Goal: Submit feedback/report problem

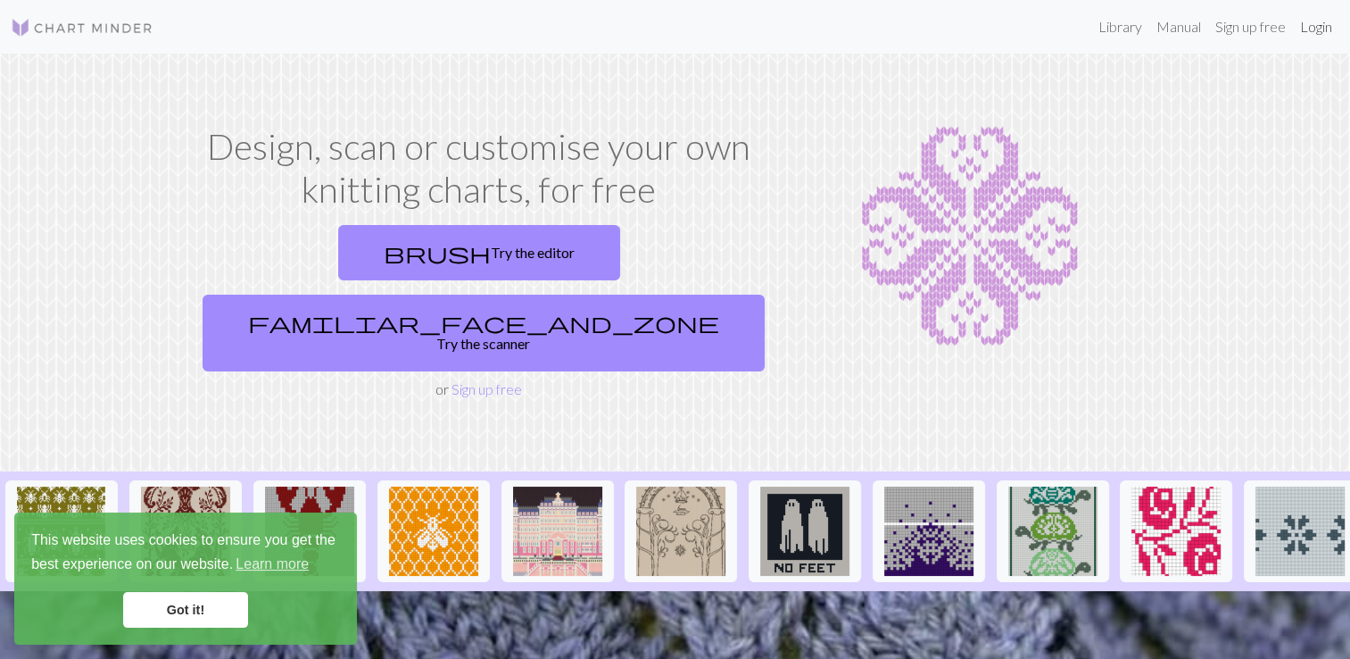
click at [1303, 32] on link "Login" at bounding box center [1316, 27] width 46 height 36
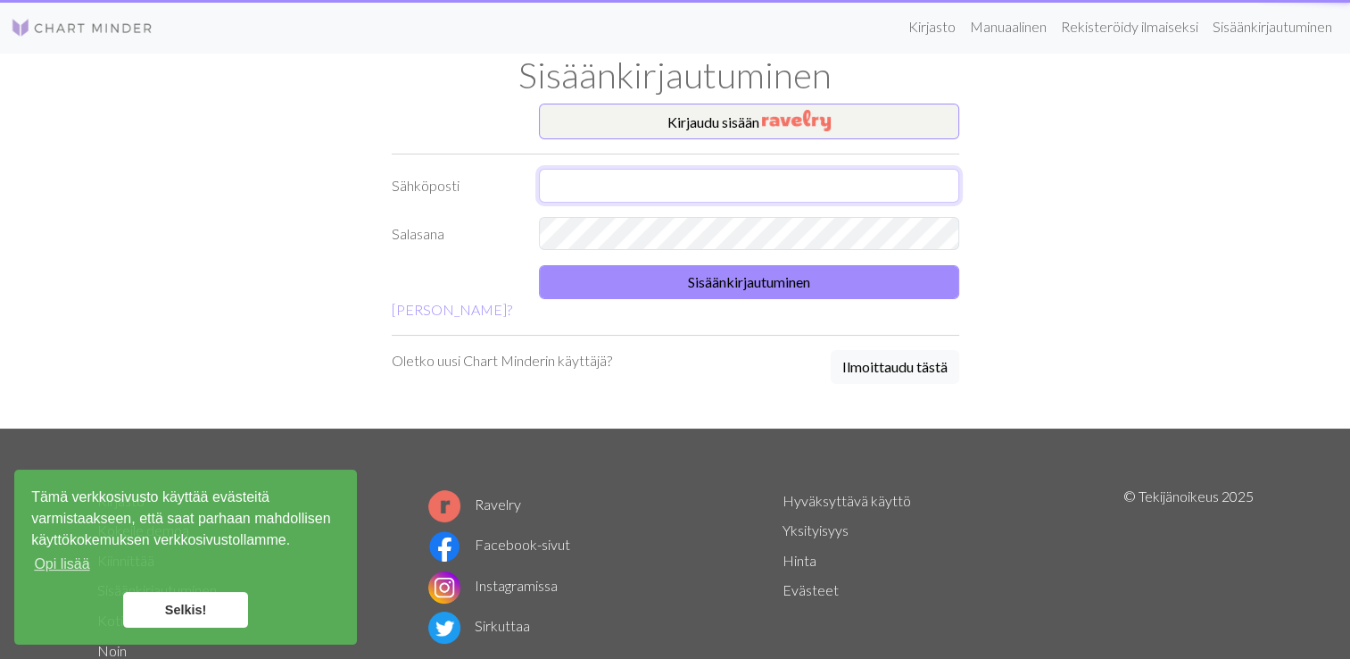
type input "[EMAIL_ADDRESS][DOMAIN_NAME]"
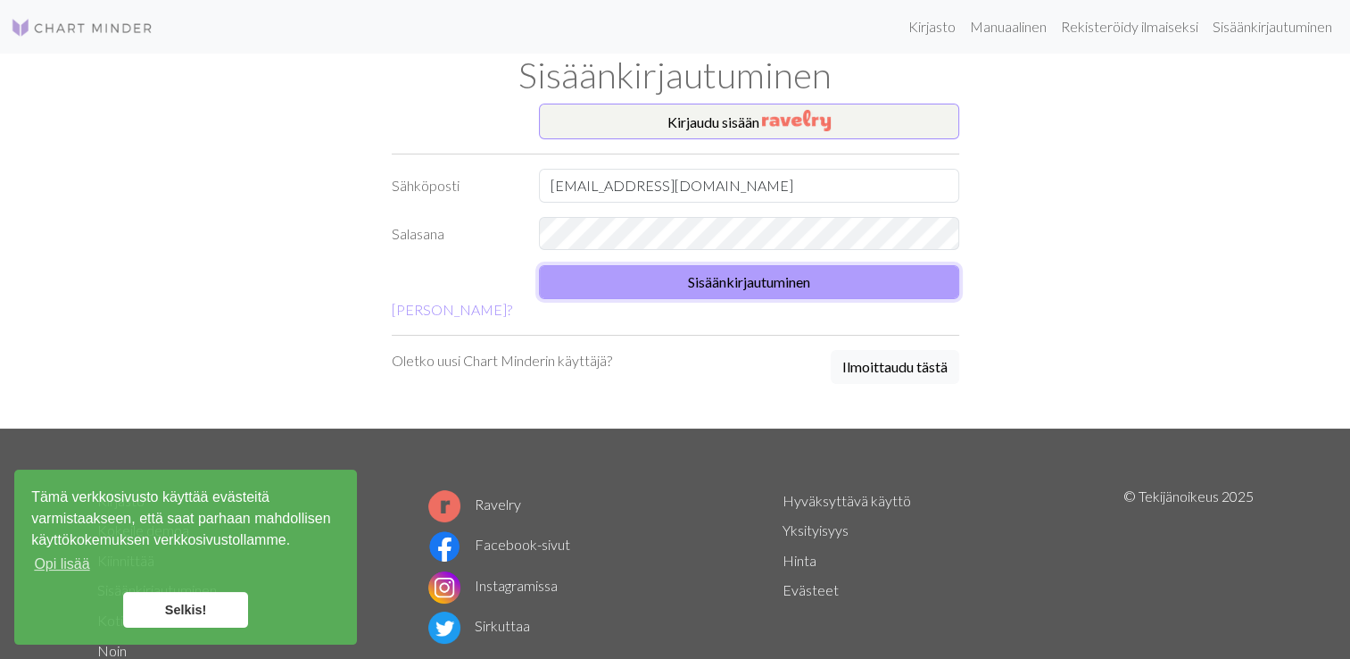
click at [778, 280] on button "Sisäänkirjautuminen" at bounding box center [749, 282] width 420 height 34
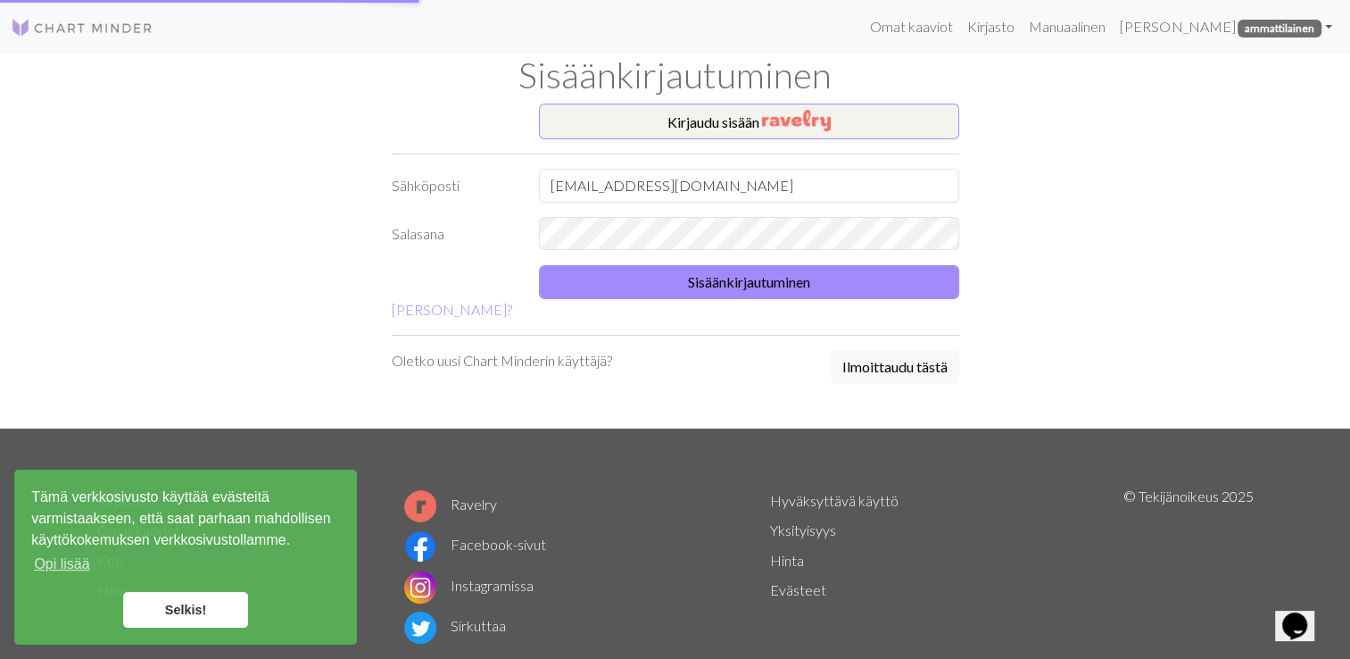
click at [189, 619] on link "Selkis!" at bounding box center [185, 610] width 125 height 36
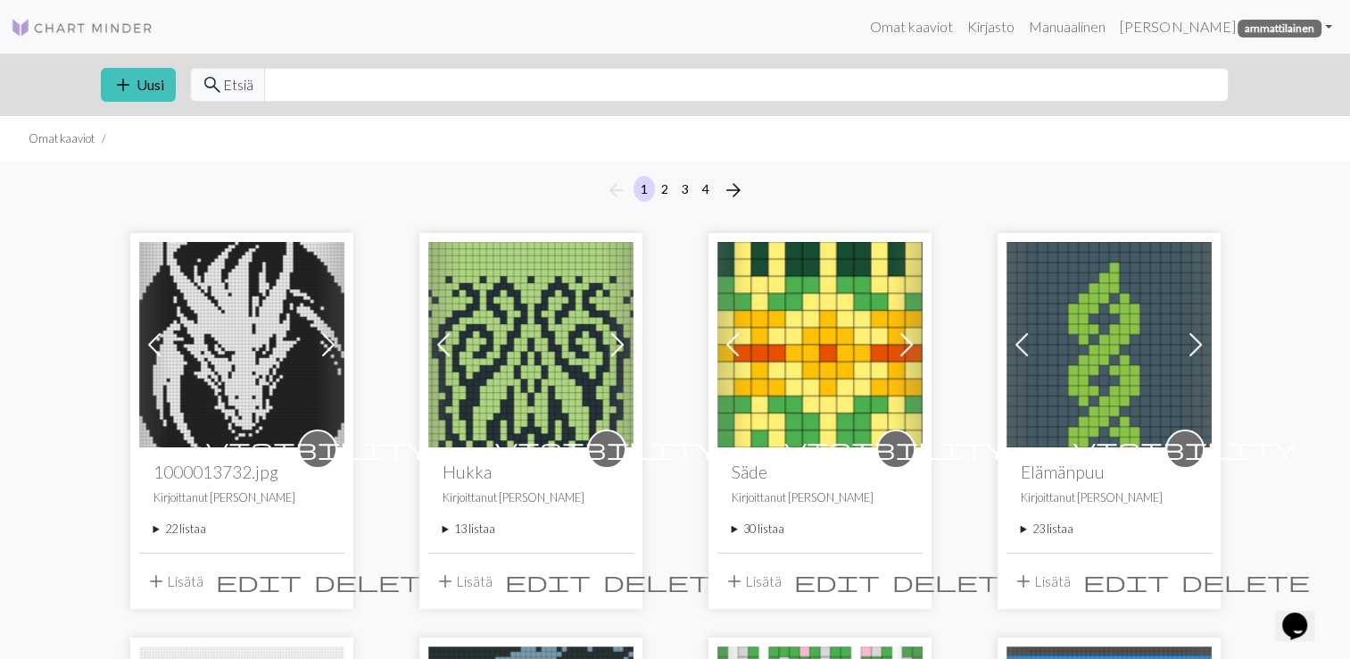
click at [733, 530] on summary "30 listaa" at bounding box center [820, 528] width 177 height 17
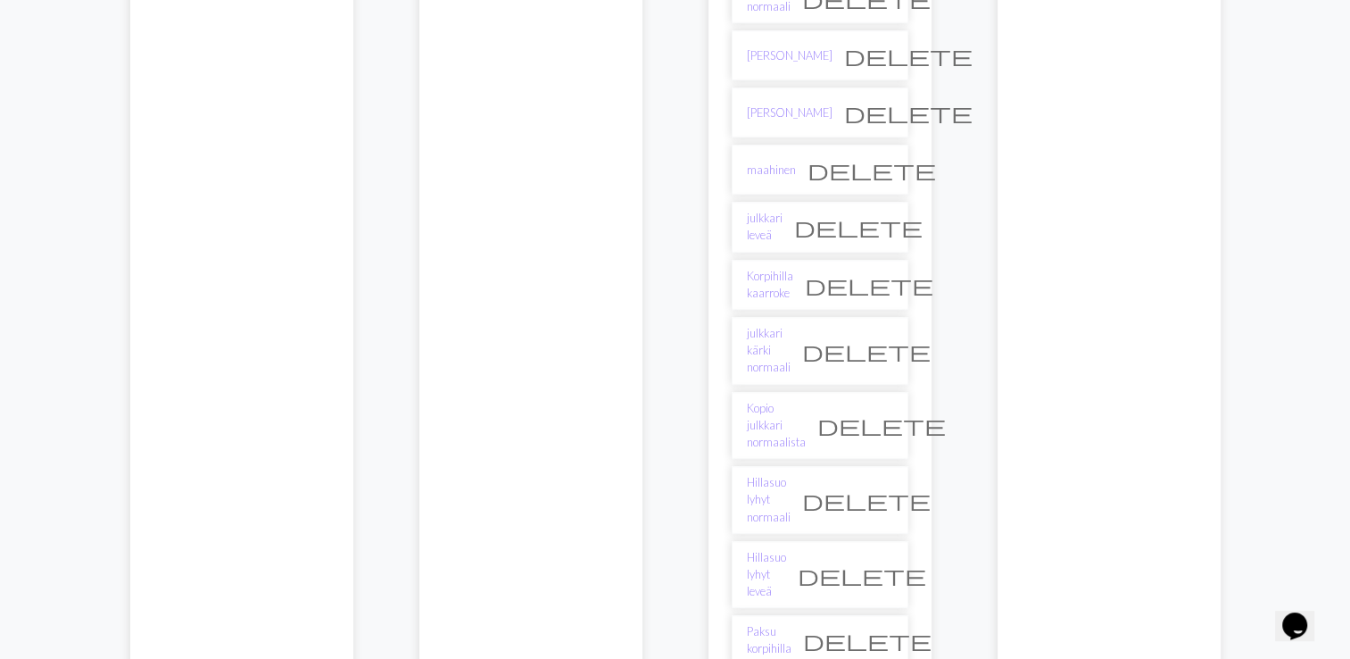
scroll to position [1874, 0]
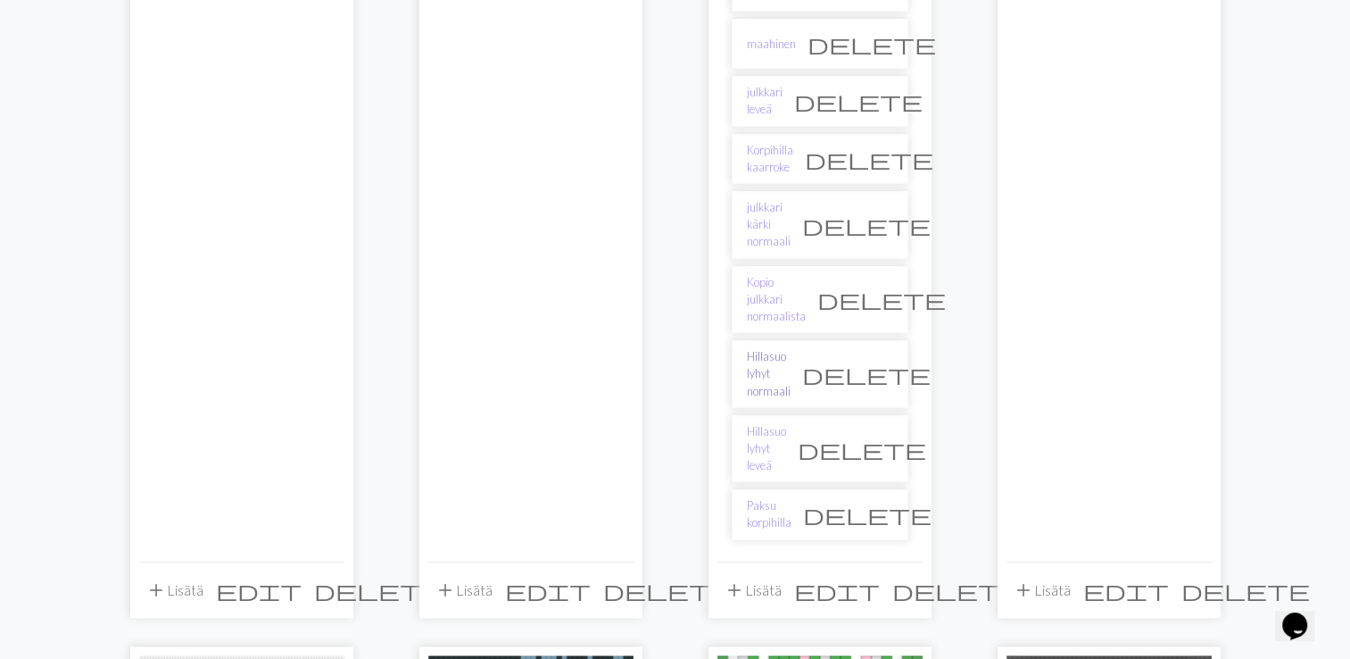
click at [782, 348] on link "Hillasuo lyhyt normaali" at bounding box center [769, 374] width 44 height 52
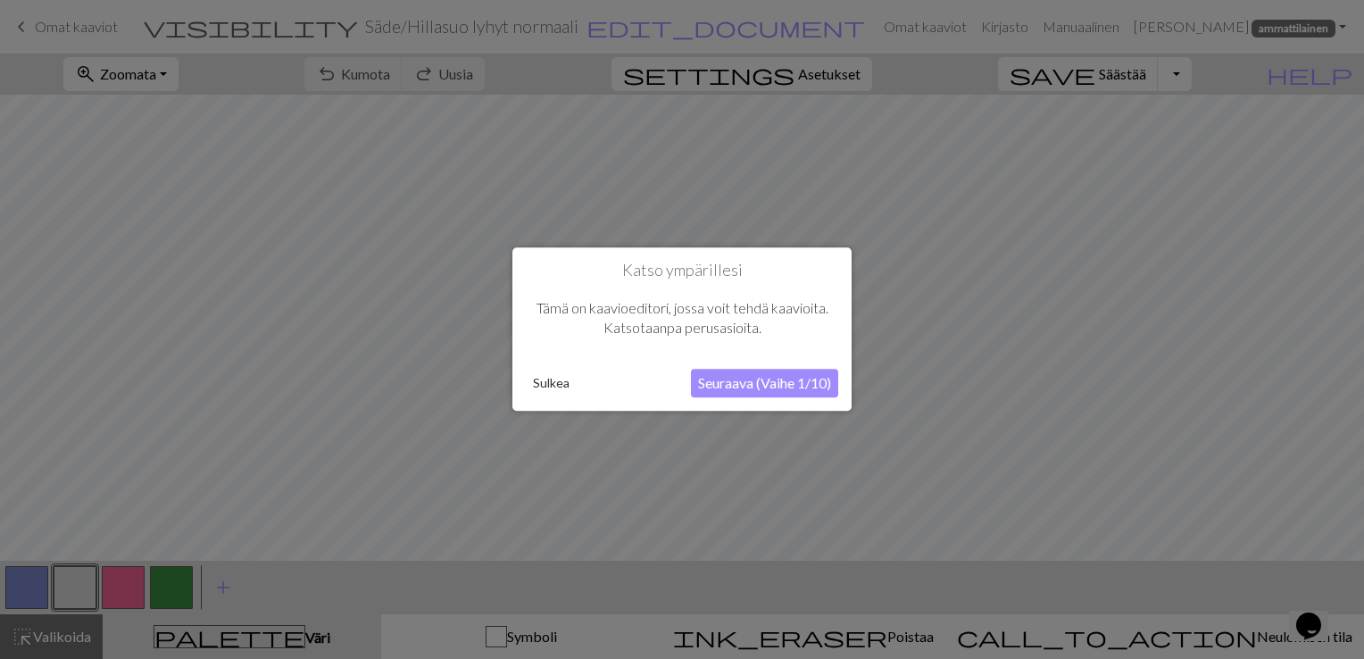
click at [542, 384] on button "Sulkea" at bounding box center [551, 383] width 51 height 27
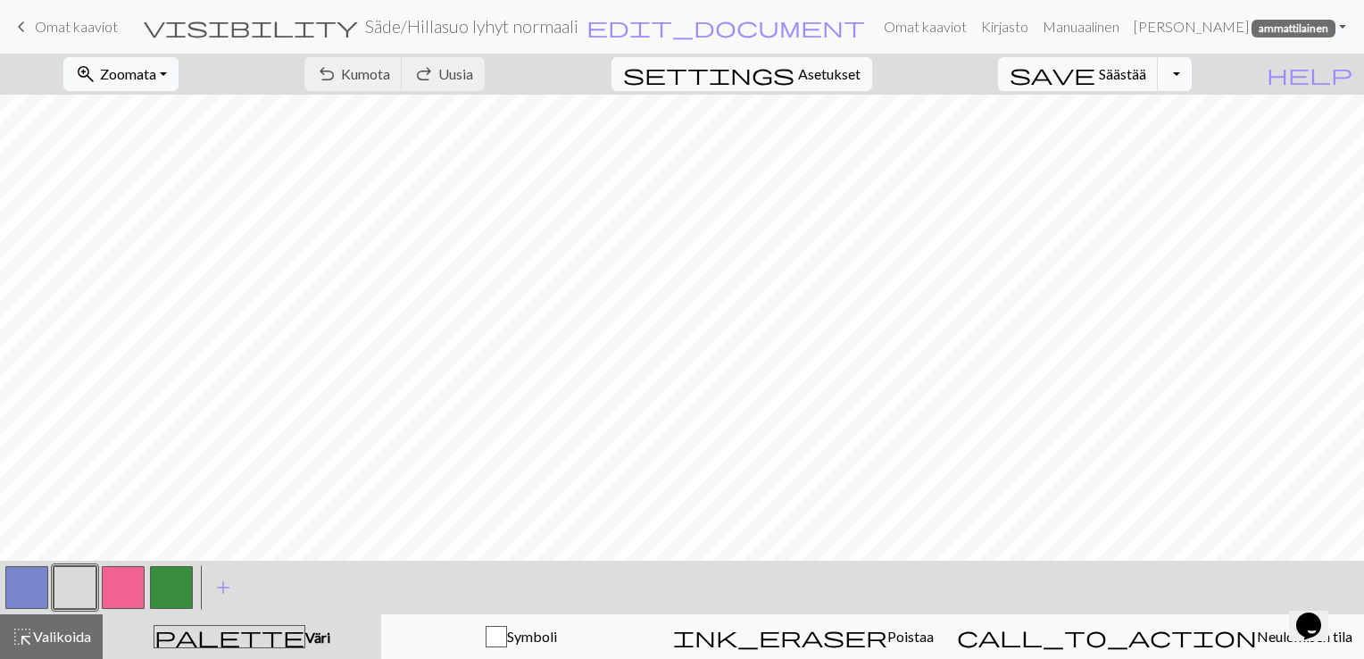
click at [1191, 77] on button "Vaihda pudotusvalikko" at bounding box center [1174, 74] width 34 height 34
click at [1159, 146] on button "save_alt Ladata" at bounding box center [1037, 142] width 306 height 29
click at [1308, 616] on icon "Chat widget" at bounding box center [1308, 625] width 25 height 27
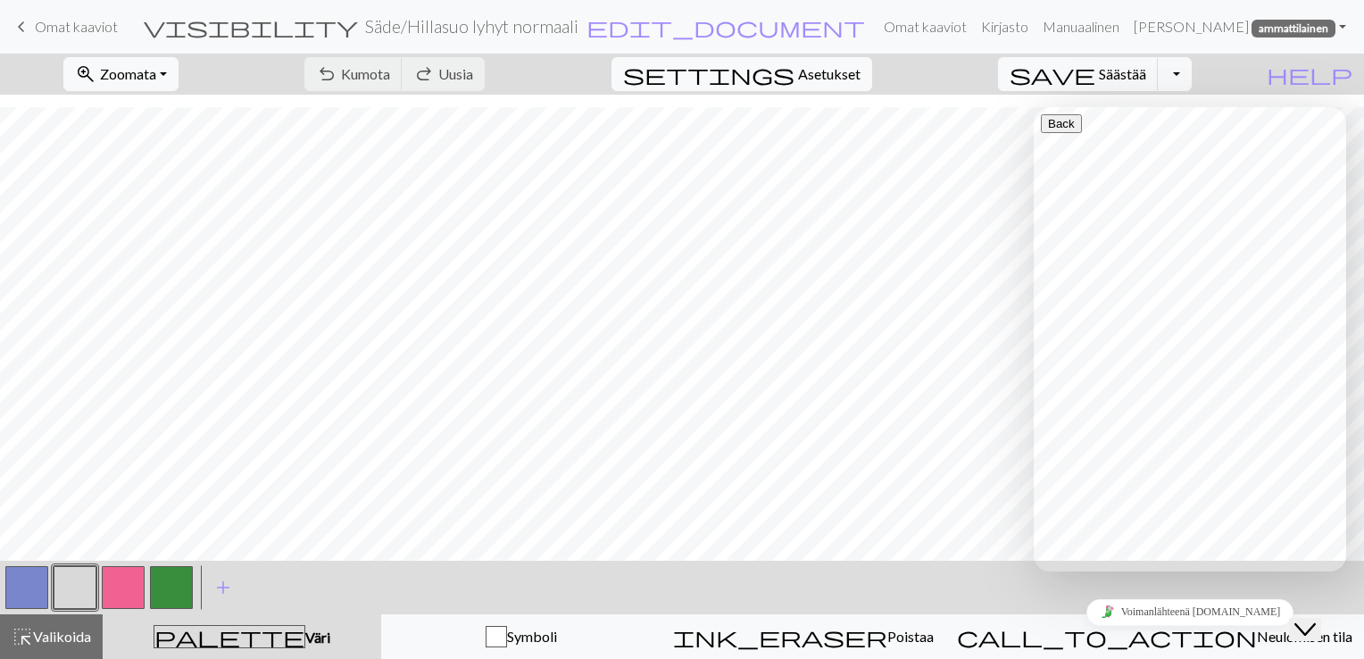
scroll to position [178, 0]
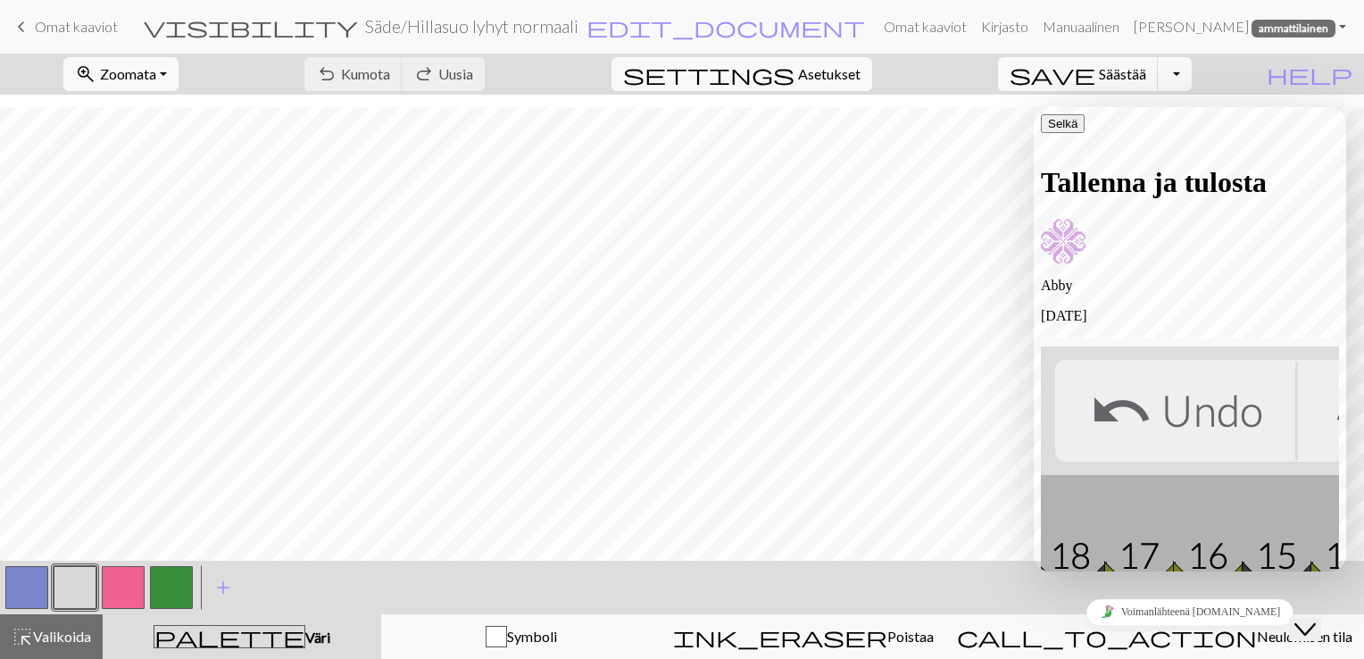
scroll to position [0, 0]
click at [1048, 130] on icon "Selkä" at bounding box center [1048, 123] width 0 height 13
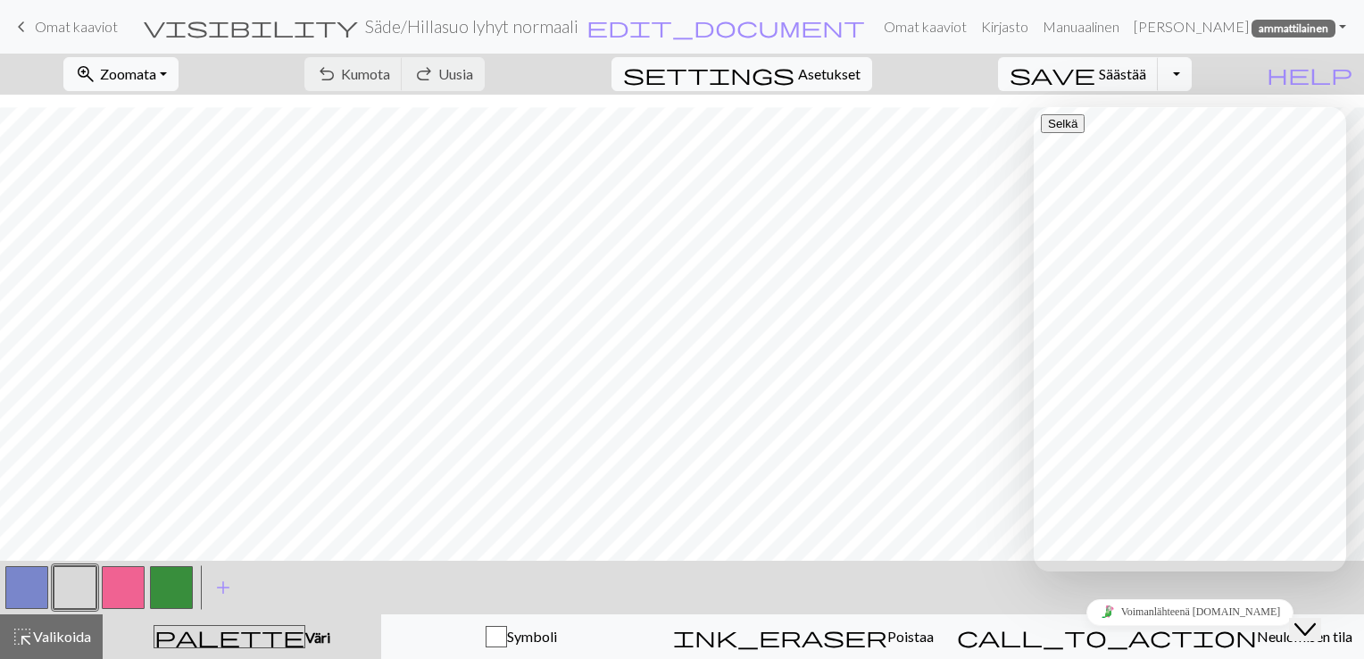
scroll to position [178, 0]
type input "downl"
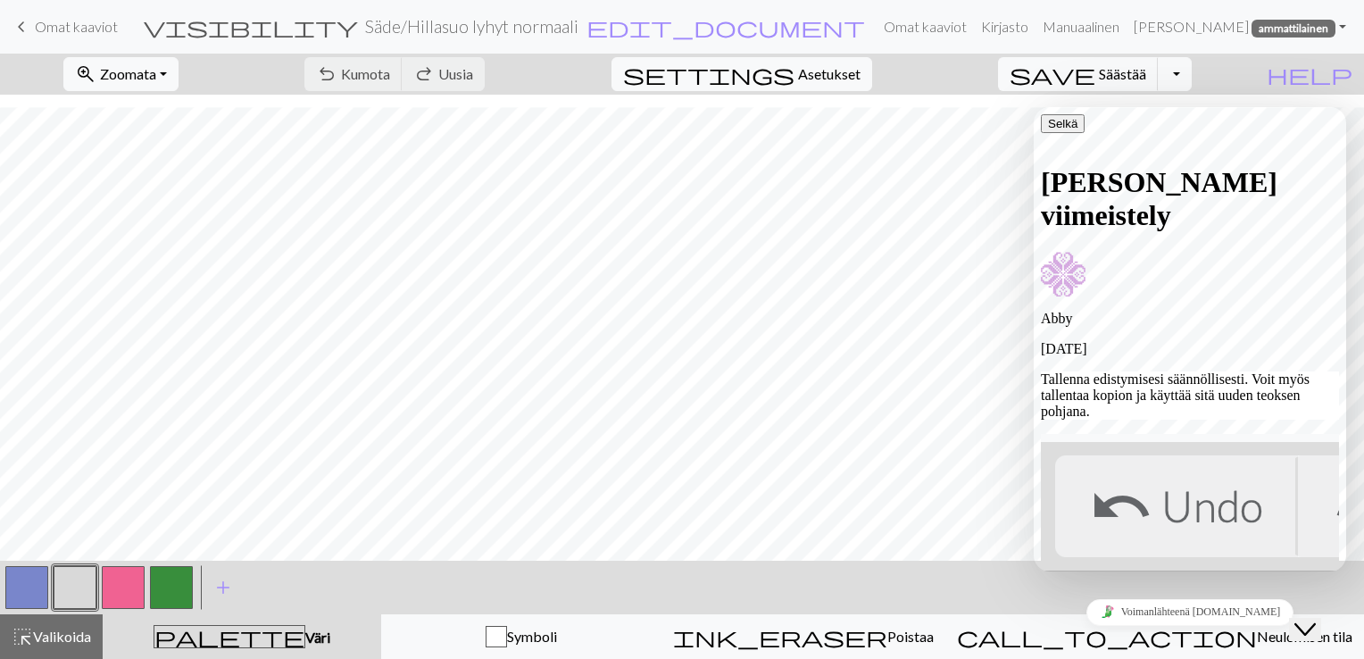
scroll to position [560, 0]
click at [1048, 130] on icon "button" at bounding box center [1048, 123] width 0 height 13
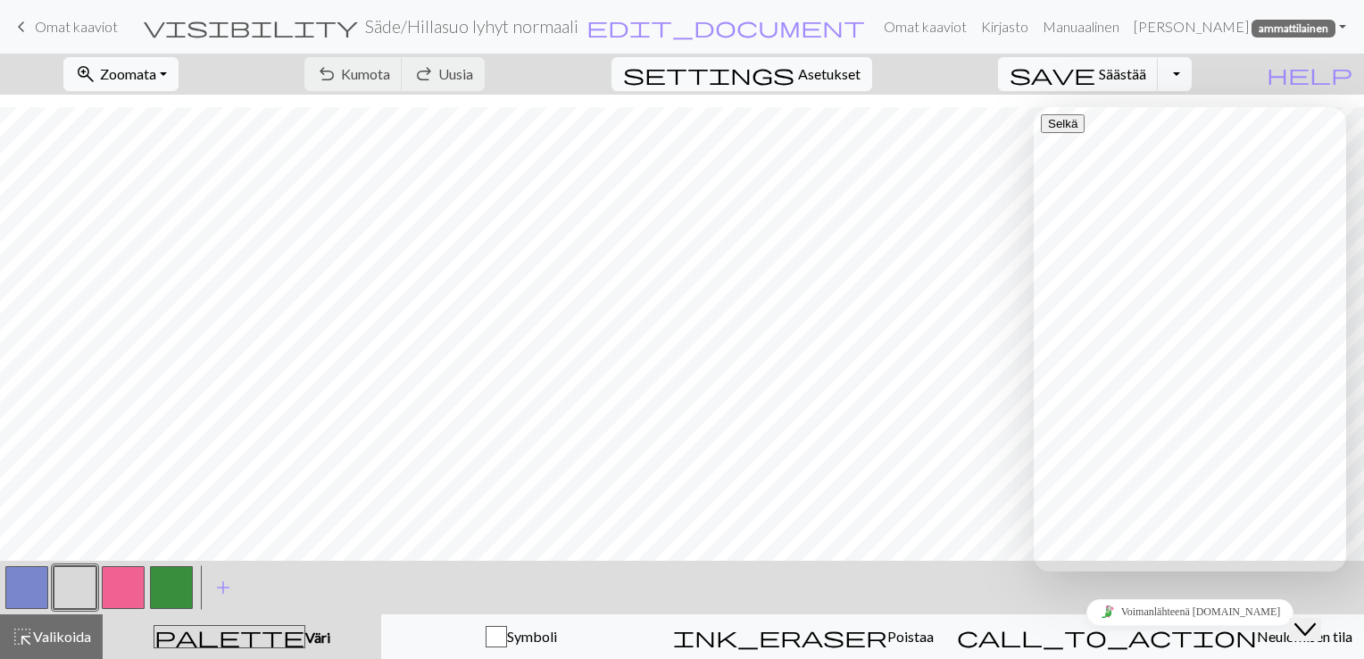
scroll to position [220, 0]
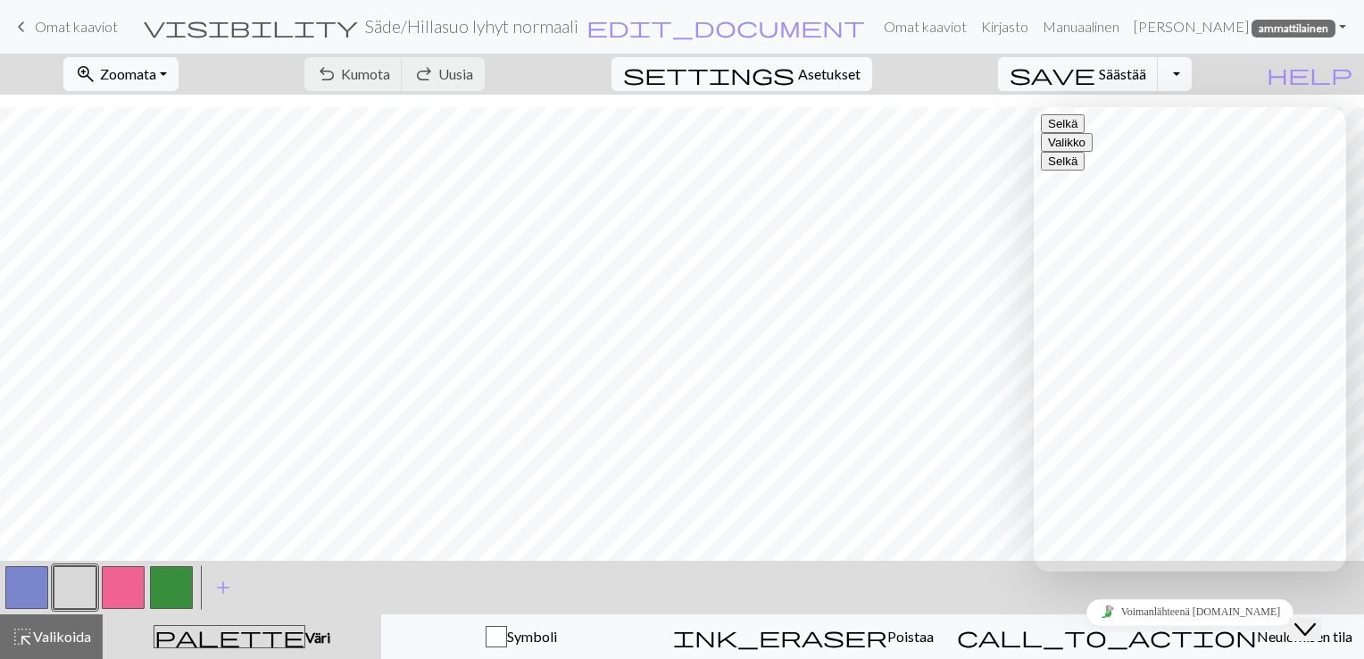
click at [1102, 634] on textarea at bounding box center [1121, 641] width 162 height 14
click at [1071, 634] on textarea at bounding box center [1121, 641] width 162 height 14
paste textarea "My charts are not loading. The text "preparing to load" appears, but the load b…"
click at [1141, 634] on textarea "My charts are not loading. The text "preparing to load" appears, but the load b…" at bounding box center [1121, 654] width 162 height 41
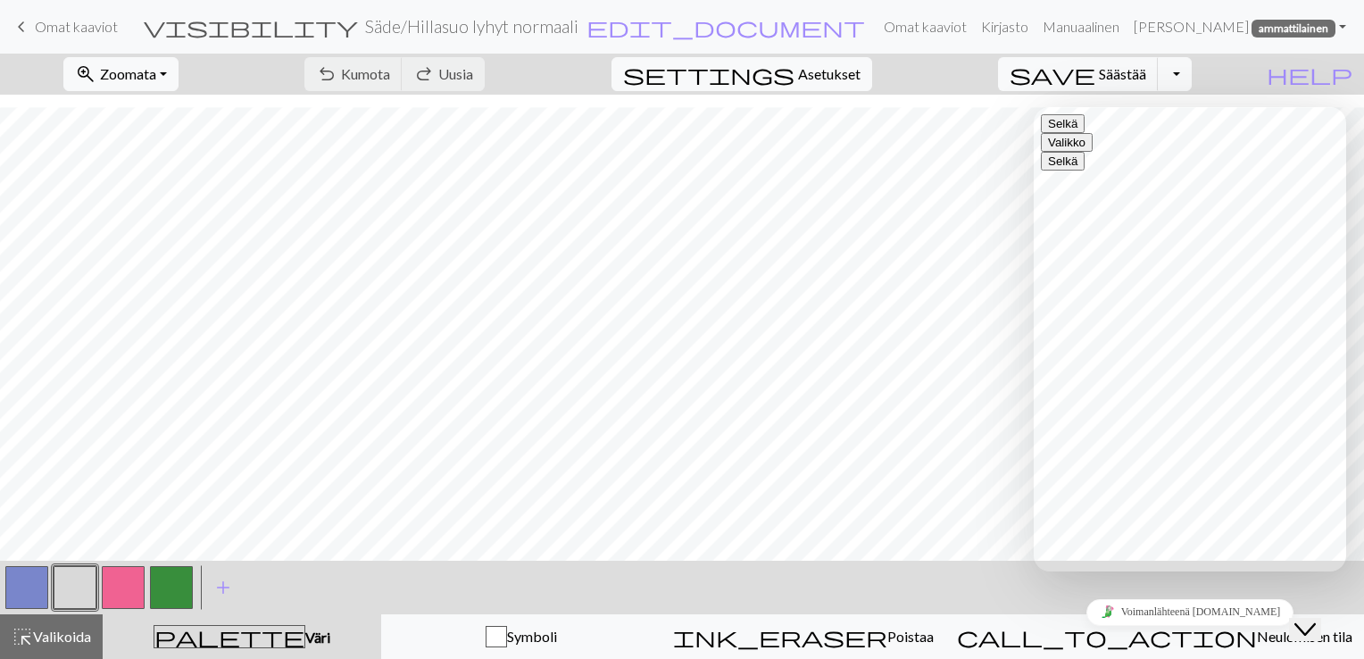
click at [1049, 634] on textarea "My charts are not downloading. The text "preparing to load" appears, but the lo…" at bounding box center [1121, 654] width 162 height 41
click at [1139, 634] on textarea "My charts are not downloading. The text "preparing to load" appears, but the do…" at bounding box center [1121, 654] width 162 height 41
type textarea "My charts are not downloading. The text "preparing to download" appears, but th…"
click at [1063, 125] on button "Selkä" at bounding box center [1062, 123] width 44 height 19
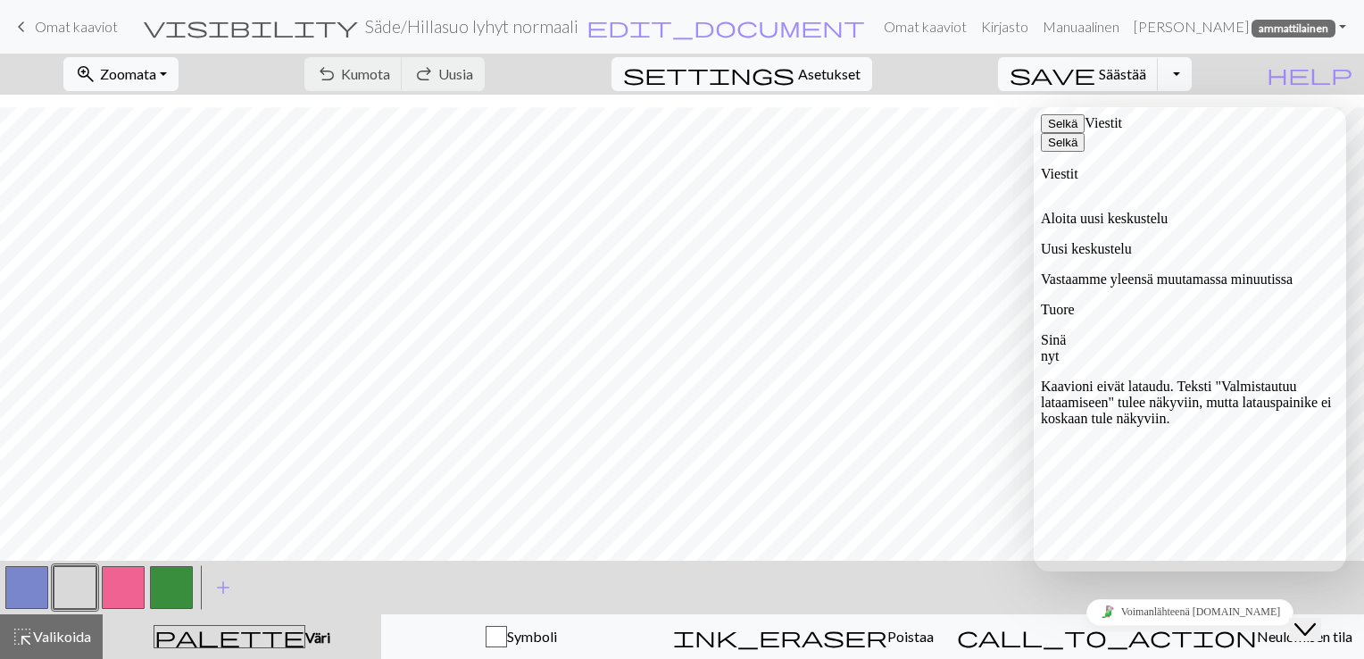
click at [960, 598] on div "< > add Lisää väri" at bounding box center [682, 587] width 1364 height 54
click at [1062, 132] on button "Selkä" at bounding box center [1062, 123] width 44 height 19
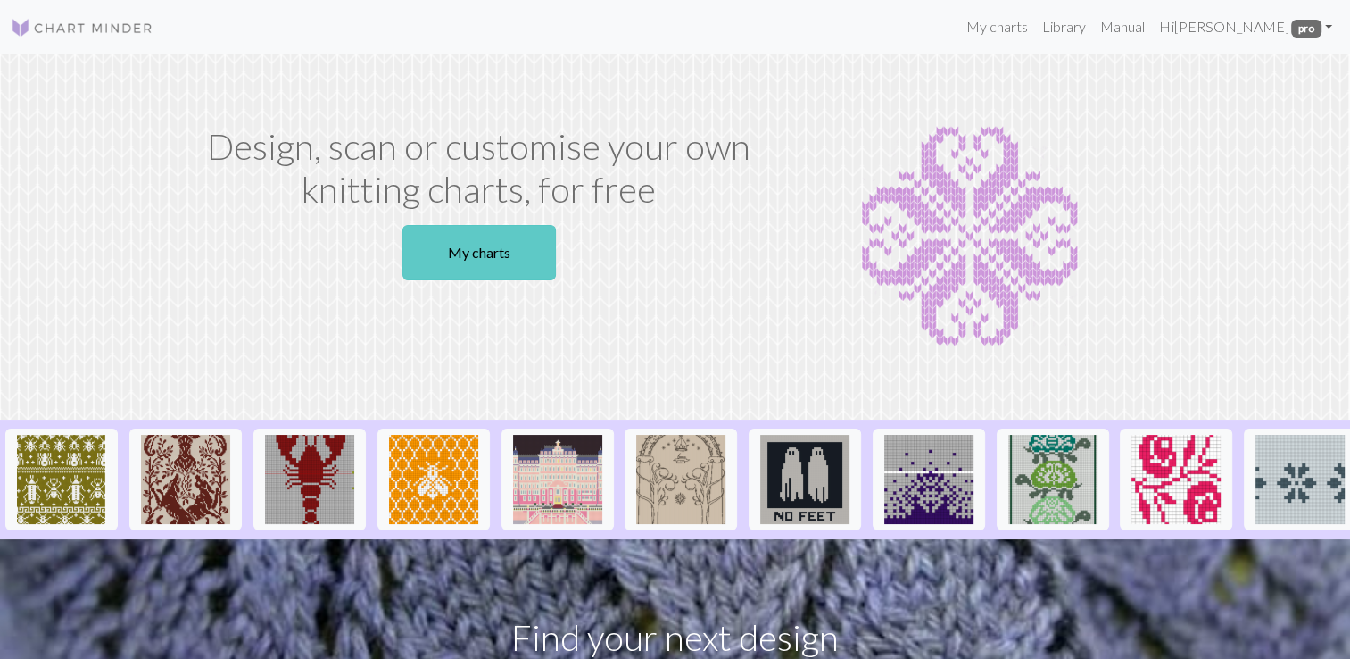
click at [481, 249] on link "My charts" at bounding box center [478, 252] width 153 height 55
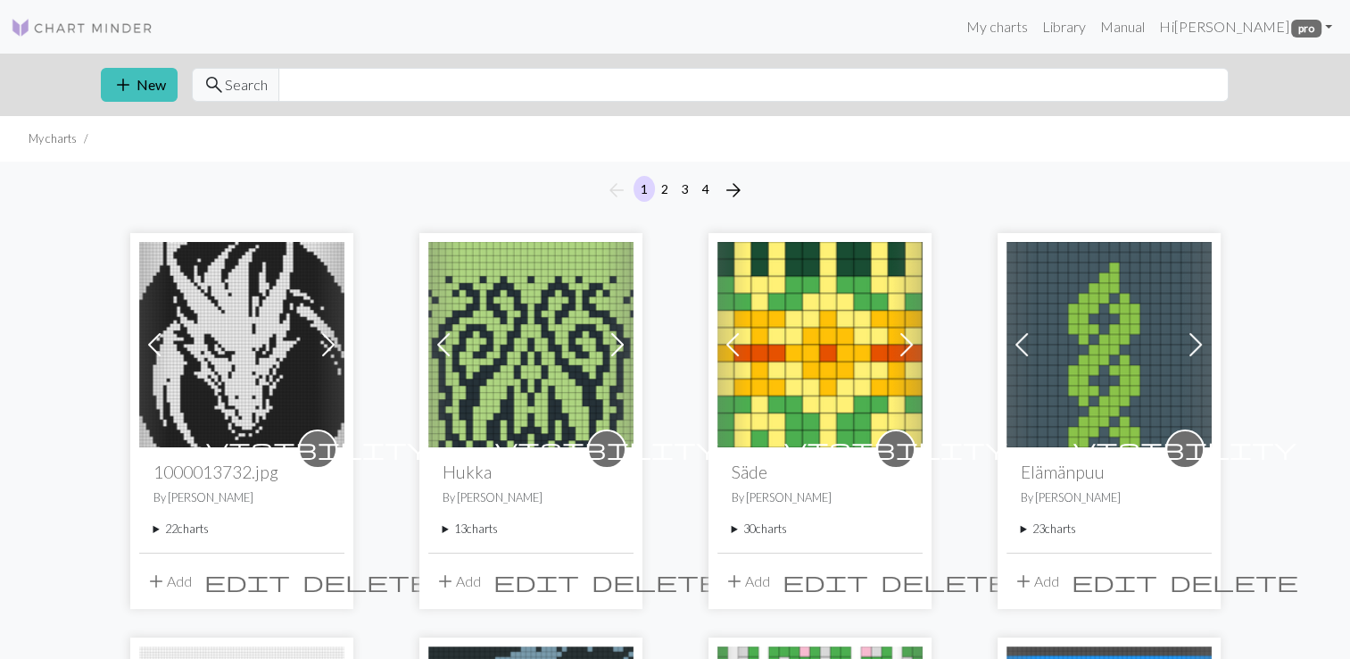
click at [153, 529] on summary "22 charts" at bounding box center [241, 528] width 177 height 17
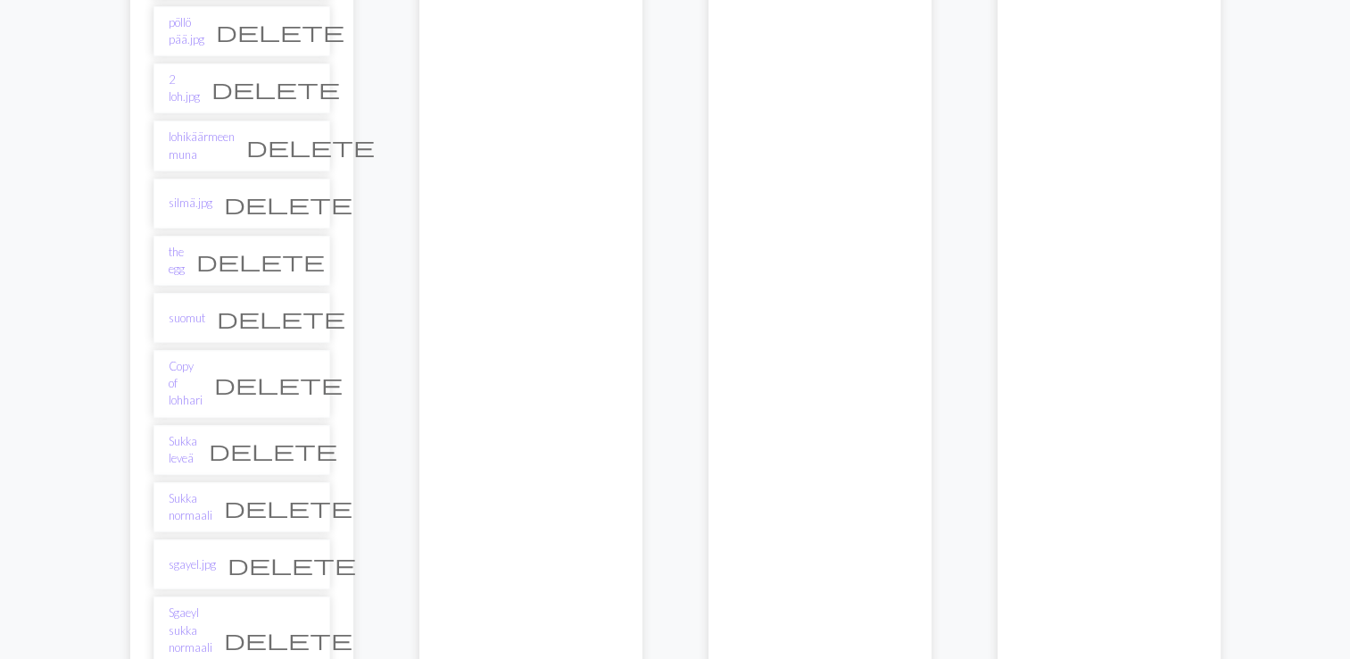
scroll to position [1160, 0]
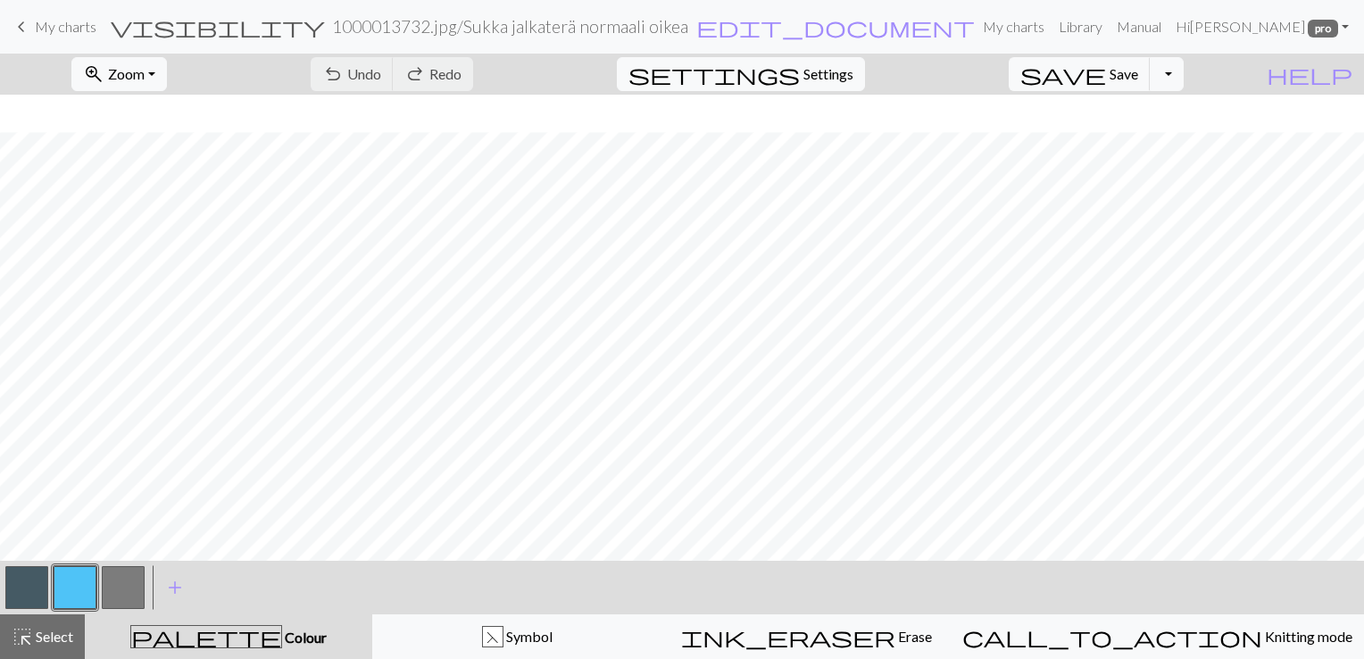
scroll to position [394, 0]
click at [1249, 21] on link "Hi Henna Haapaniemi pro" at bounding box center [1261, 27] width 187 height 36
click at [1246, 23] on link "Hi Henna Haapaniemi pro" at bounding box center [1261, 27] width 187 height 36
